Goal: Task Accomplishment & Management: Use online tool/utility

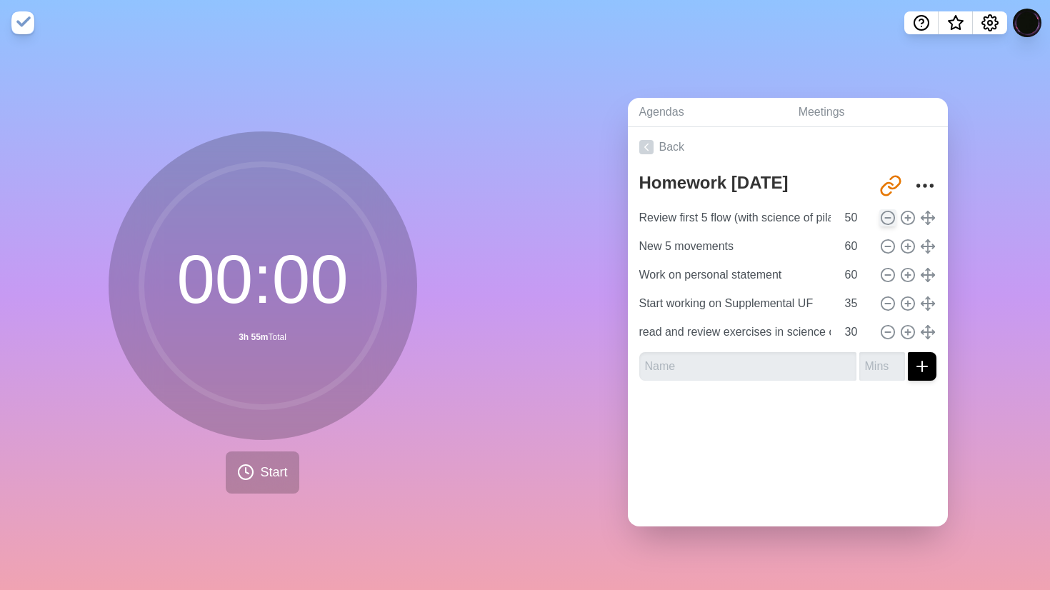
click at [890, 216] on icon at bounding box center [888, 218] width 16 height 16
type input "New 5 movements"
type input "60"
type input "Work on personal statement"
type input "Start working on Supplemental UF"
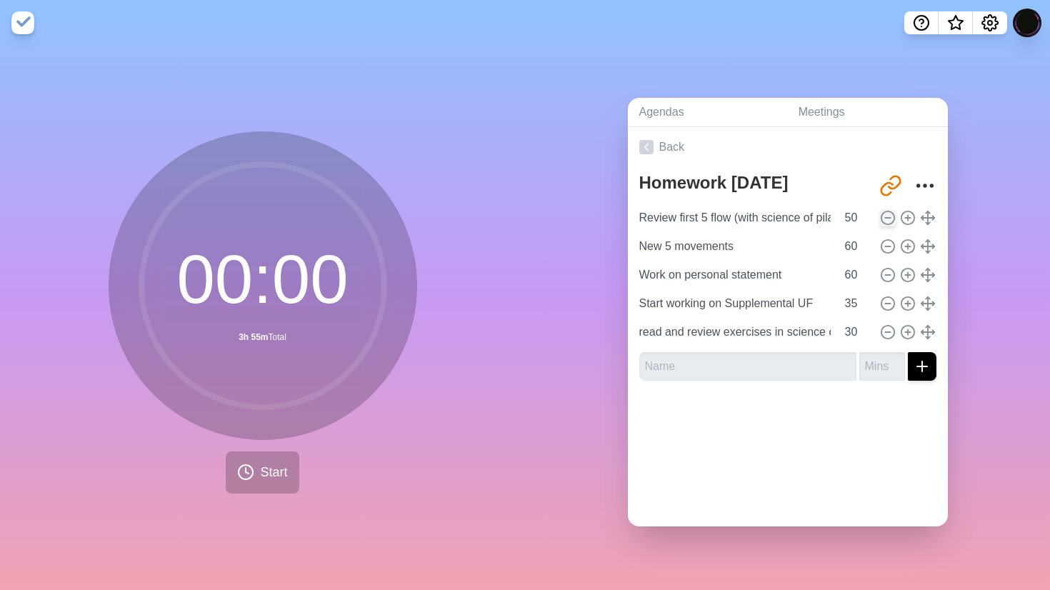
type input "35"
type input "read and review exercises in science of pilates"
type input "30"
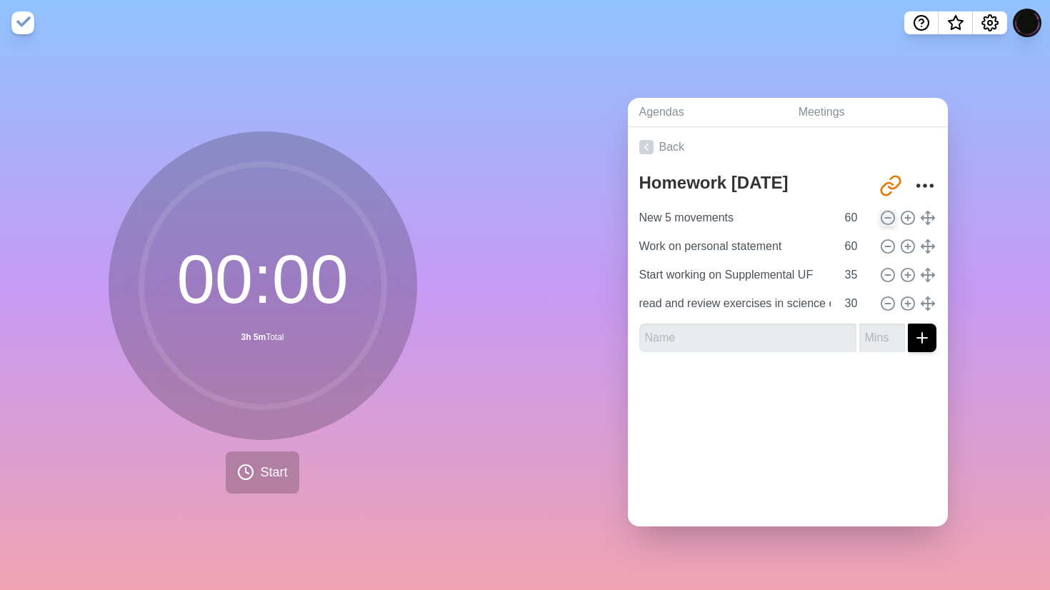
click at [890, 216] on icon at bounding box center [888, 218] width 16 height 16
type input "Work on personal statement"
type input "Start working on Supplemental UF"
type input "35"
type input "read and review exercises in science of pilates"
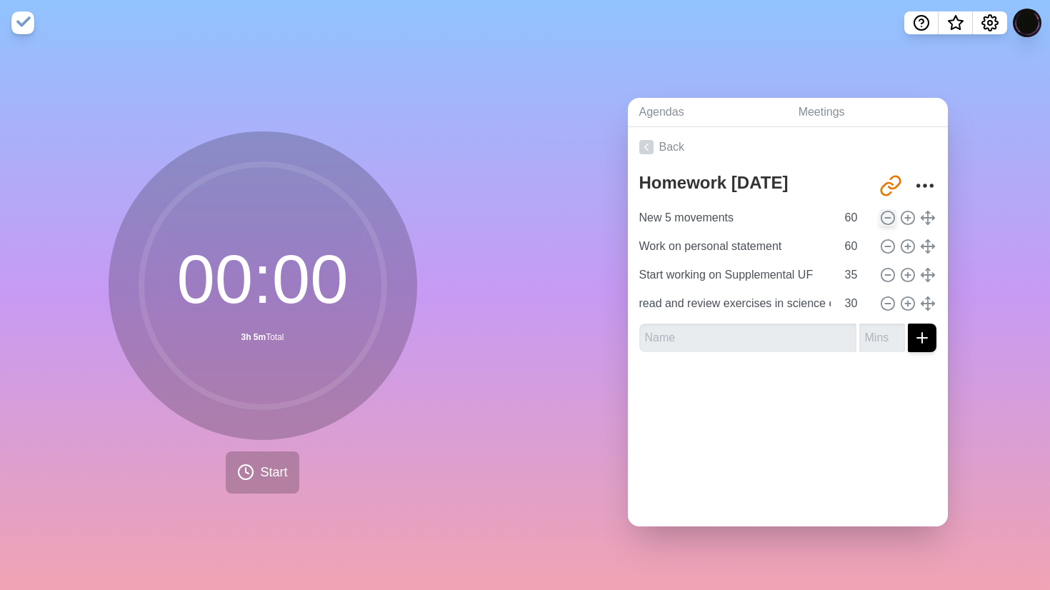
type input "30"
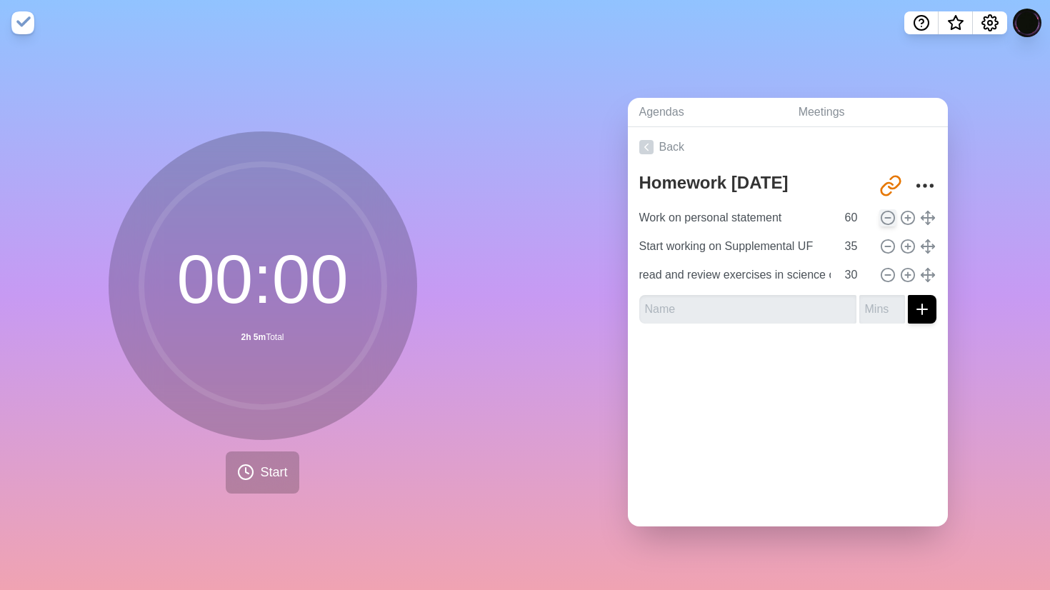
click at [890, 216] on icon at bounding box center [888, 218] width 16 height 16
type input "Start working on Supplemental UF"
type input "35"
type input "read and review exercises in science of pilates"
type input "30"
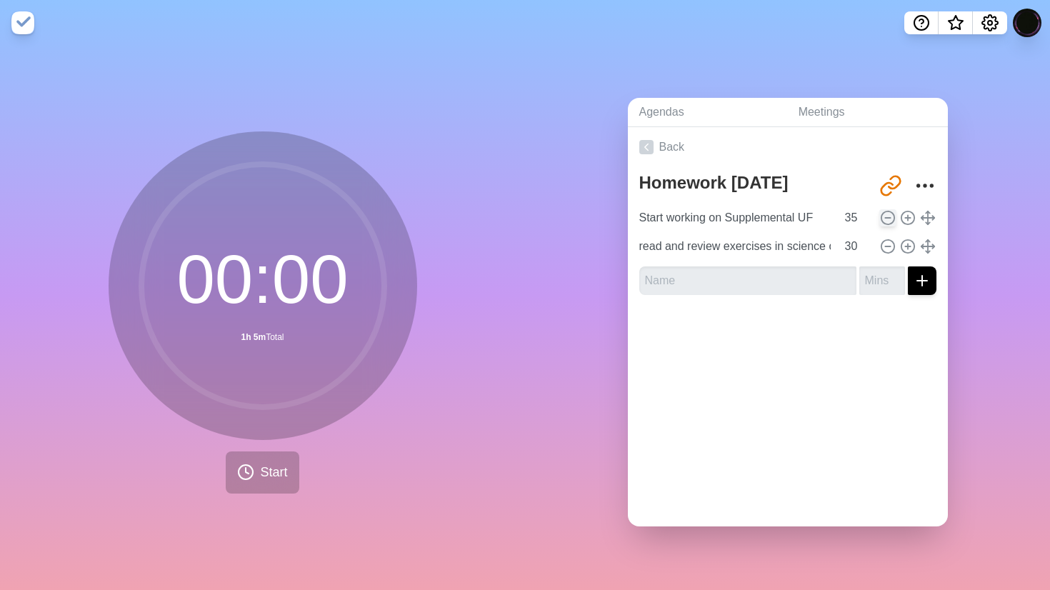
click at [890, 216] on icon at bounding box center [888, 218] width 16 height 16
type input "read and review exercises in science of pilates"
type input "30"
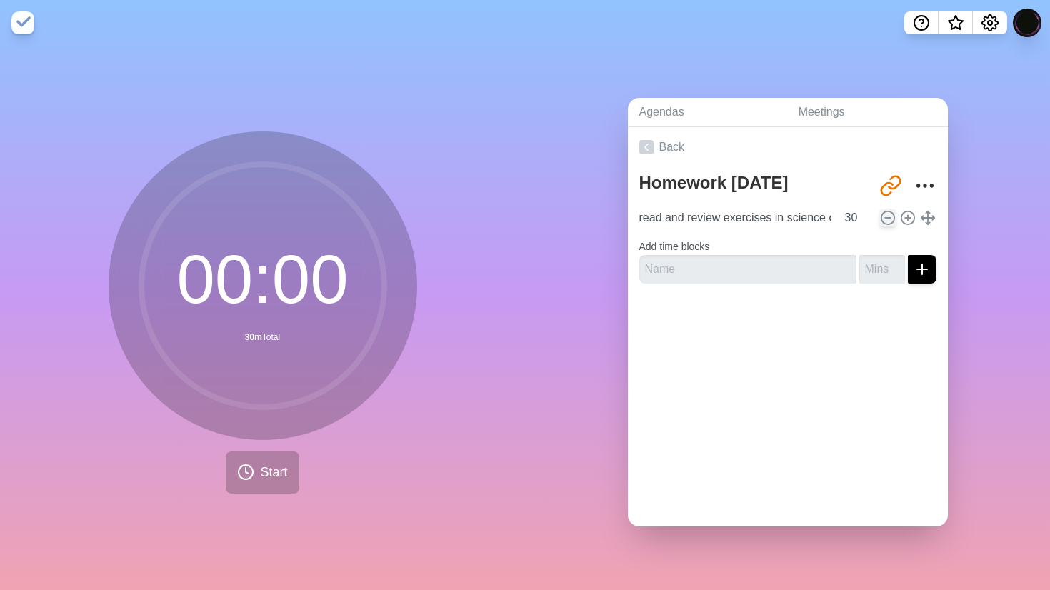
click at [890, 216] on icon at bounding box center [888, 218] width 16 height 16
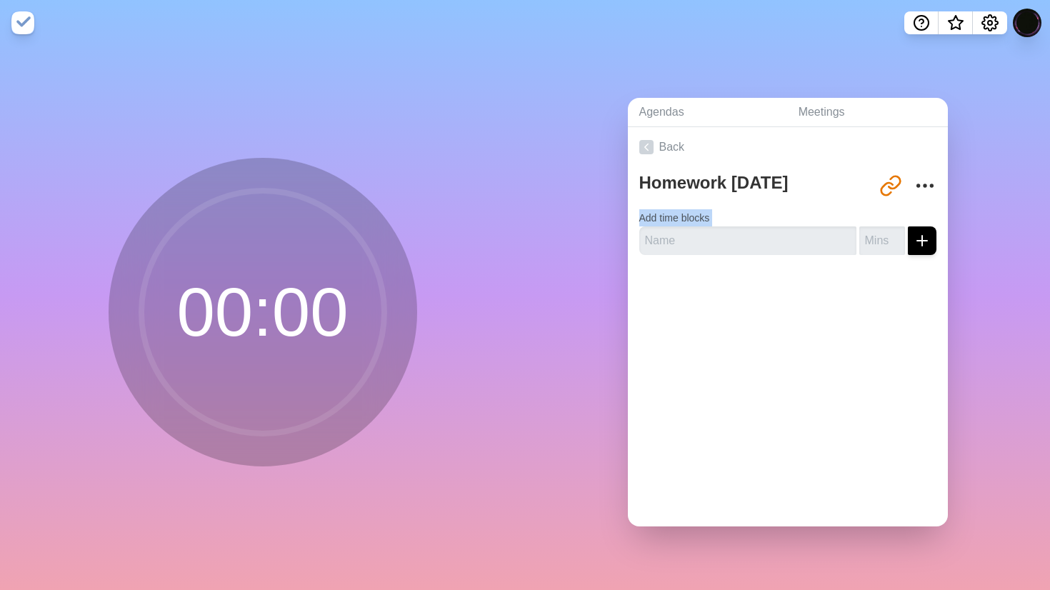
click at [890, 216] on form "Add time blocks" at bounding box center [787, 229] width 297 height 51
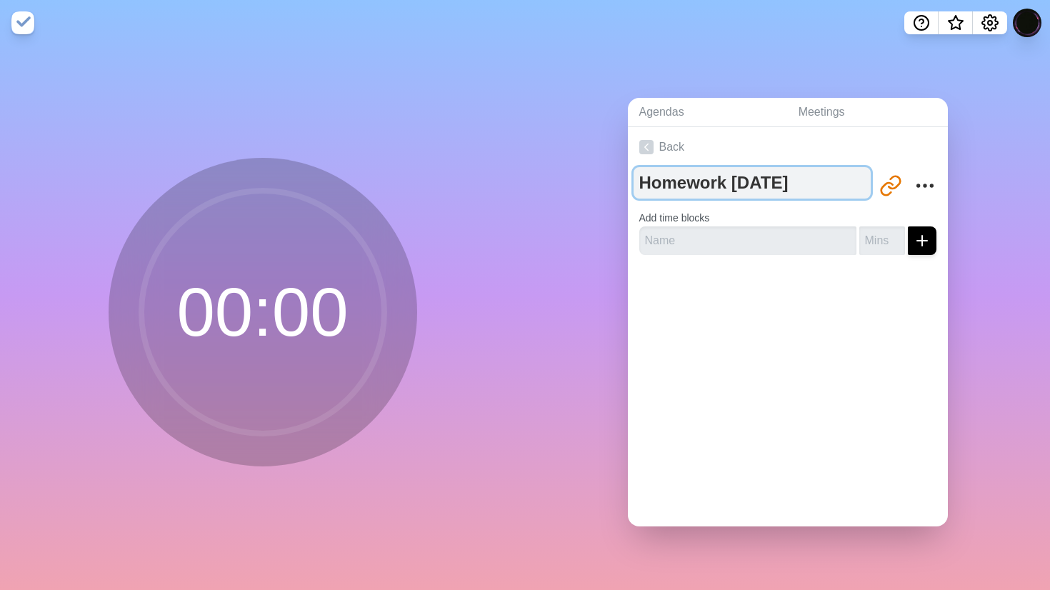
click at [748, 188] on textarea "Homework [DATE]" at bounding box center [751, 182] width 237 height 31
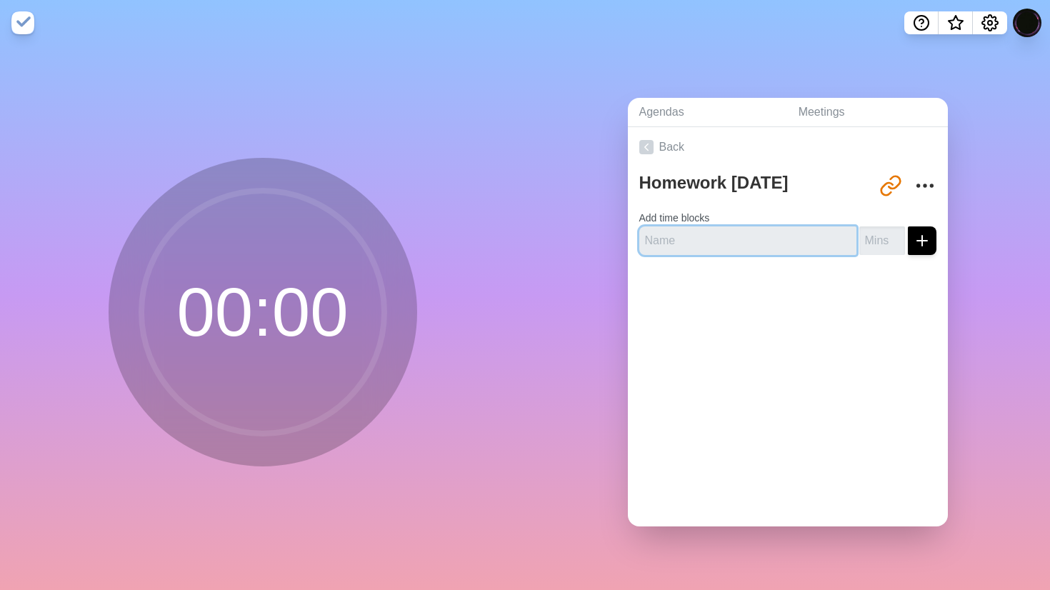
click at [740, 239] on input "text" at bounding box center [747, 240] width 217 height 29
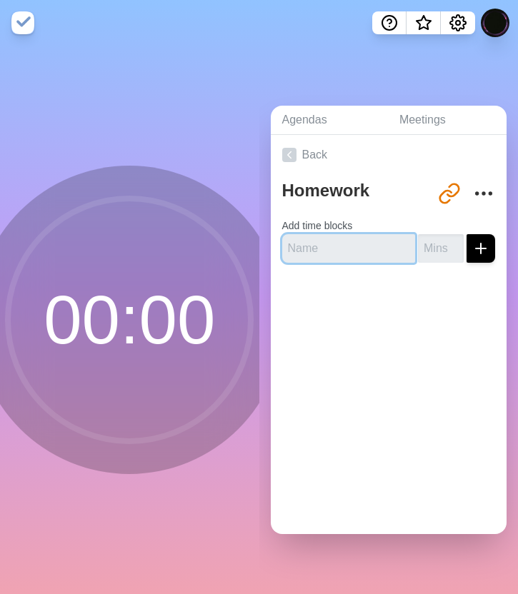
click at [349, 257] on input "text" at bounding box center [349, 248] width 134 height 29
click at [303, 336] on div "Back Homework [DATE] [URL][DOMAIN_NAME] Add time blocks" at bounding box center [389, 334] width 236 height 399
click at [306, 244] on input "text" at bounding box center [349, 248] width 134 height 29
type input "Reread and review"
click at [440, 260] on input "number" at bounding box center [441, 248] width 46 height 29
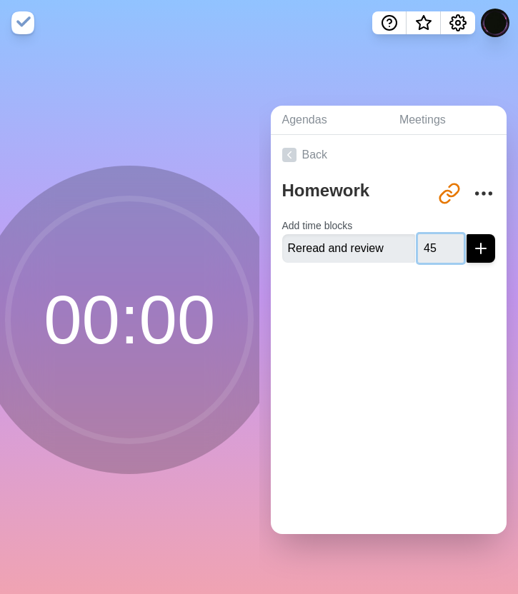
type input "45"
click at [466, 234] on button "submit" at bounding box center [480, 248] width 29 height 29
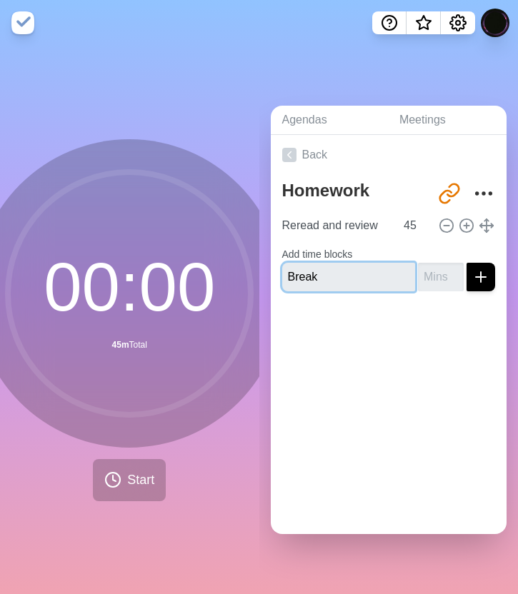
type input "Break"
click at [436, 281] on input "number" at bounding box center [441, 277] width 46 height 29
type input "10"
click at [466, 263] on button "submit" at bounding box center [480, 277] width 29 height 29
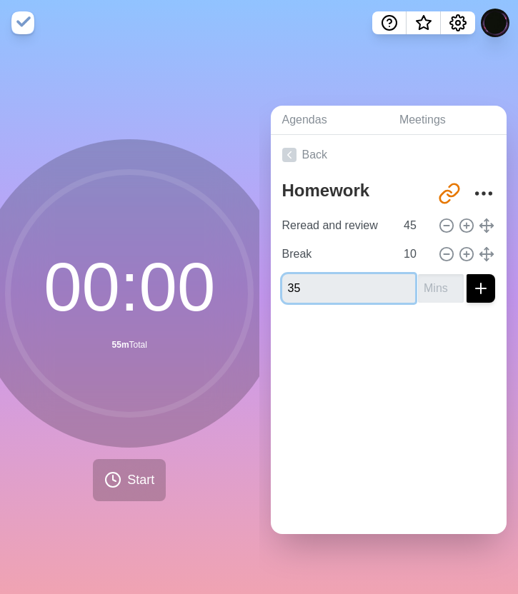
type input "3"
type input "Run through sequence flow"
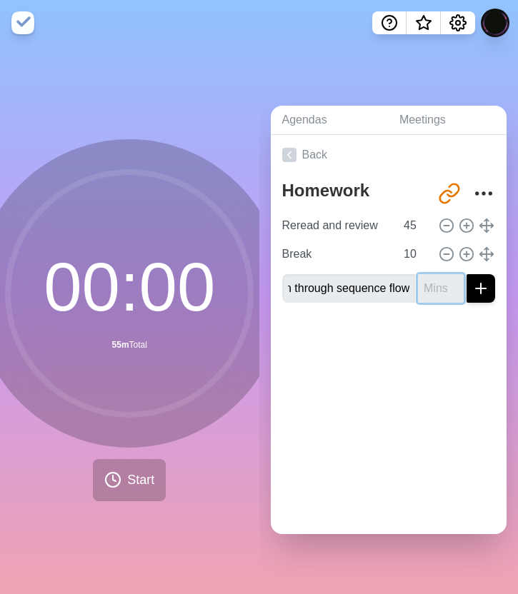
scroll to position [0, 0]
click at [429, 291] on input "number" at bounding box center [441, 288] width 46 height 29
type input "35"
click at [466, 274] on button "submit" at bounding box center [480, 288] width 29 height 29
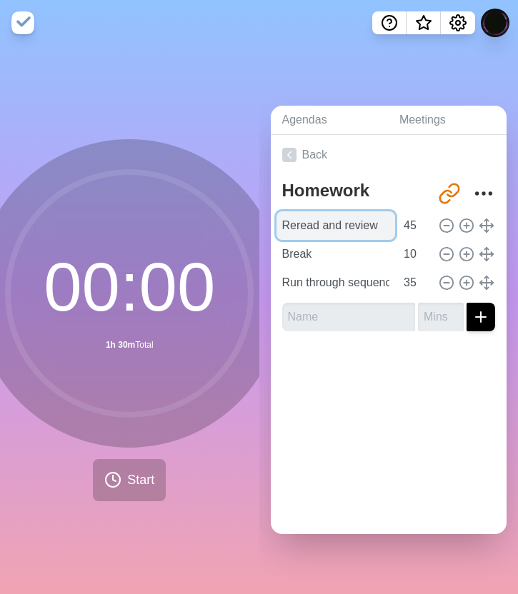
click at [369, 228] on input "Reread and review" at bounding box center [335, 225] width 119 height 29
type input "S"
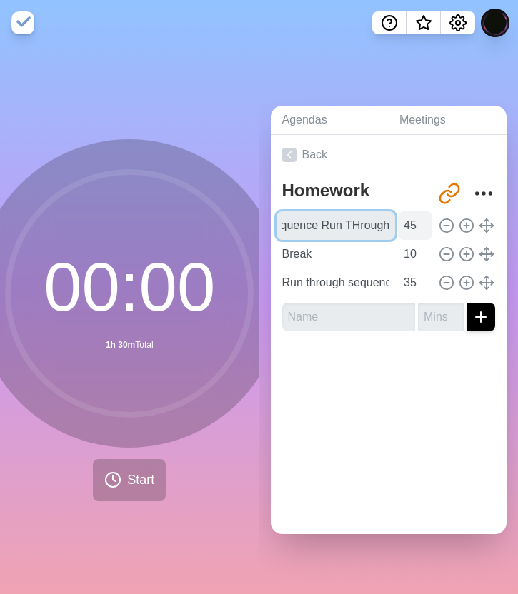
type input "Pilates Sequence Run THrough"
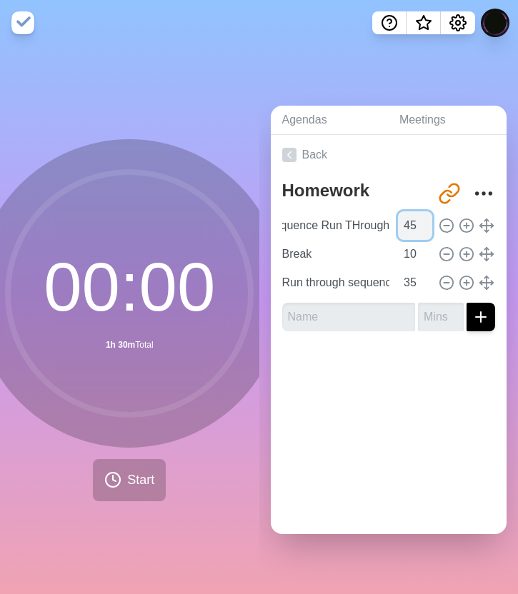
click at [415, 222] on input "45" at bounding box center [415, 225] width 34 height 29
type input "4"
type input "35"
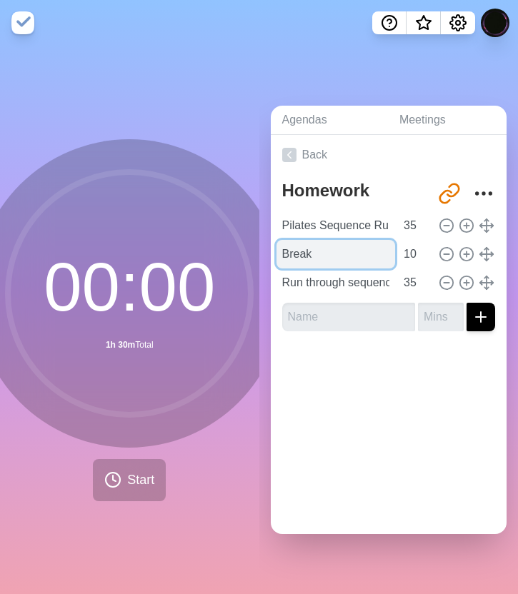
click at [361, 249] on input "Break" at bounding box center [335, 254] width 119 height 29
type input "B"
type input "Shower Exfoliate"
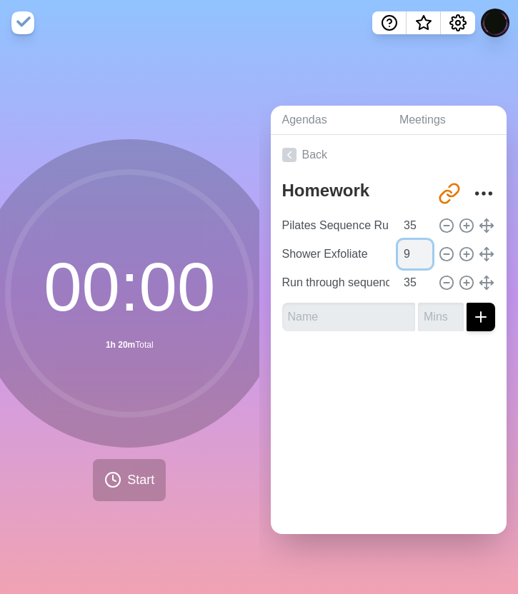
type input "9"
click at [423, 255] on input "9" at bounding box center [415, 254] width 34 height 29
click at [416, 252] on input "9" at bounding box center [415, 254] width 34 height 29
type input "30"
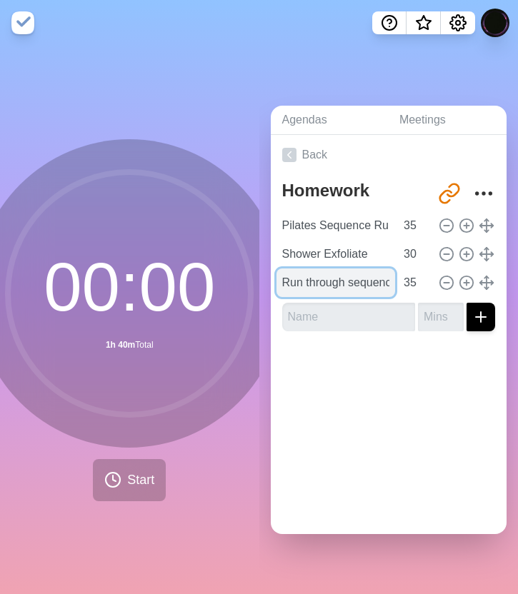
click at [340, 281] on input "Run through sequence flow" at bounding box center [335, 282] width 119 height 29
type input "Skim notes"
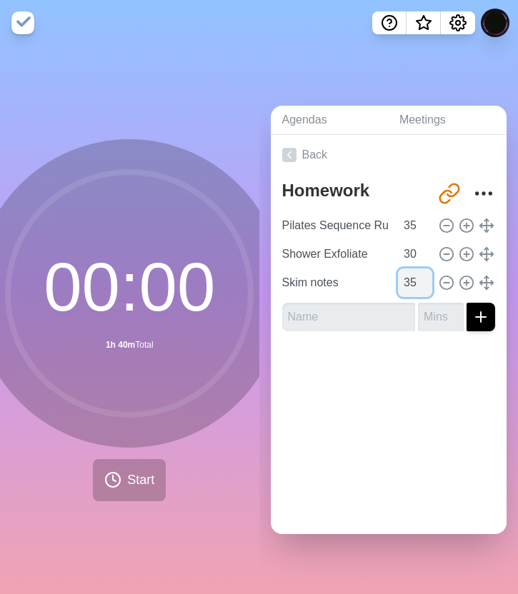
click at [411, 281] on input "35" at bounding box center [415, 282] width 34 height 29
type input "3"
type input "15"
click at [366, 369] on div at bounding box center [389, 371] width 236 height 57
click at [132, 486] on span "Start" at bounding box center [140, 480] width 27 height 19
